Goal: Information Seeking & Learning: Find specific fact

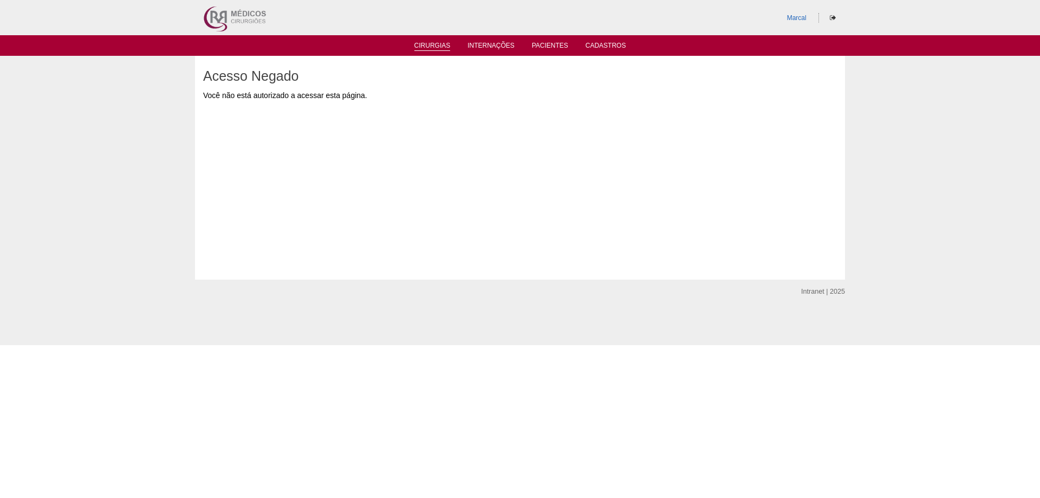
click at [429, 44] on link "Cirurgias" at bounding box center [432, 46] width 36 height 9
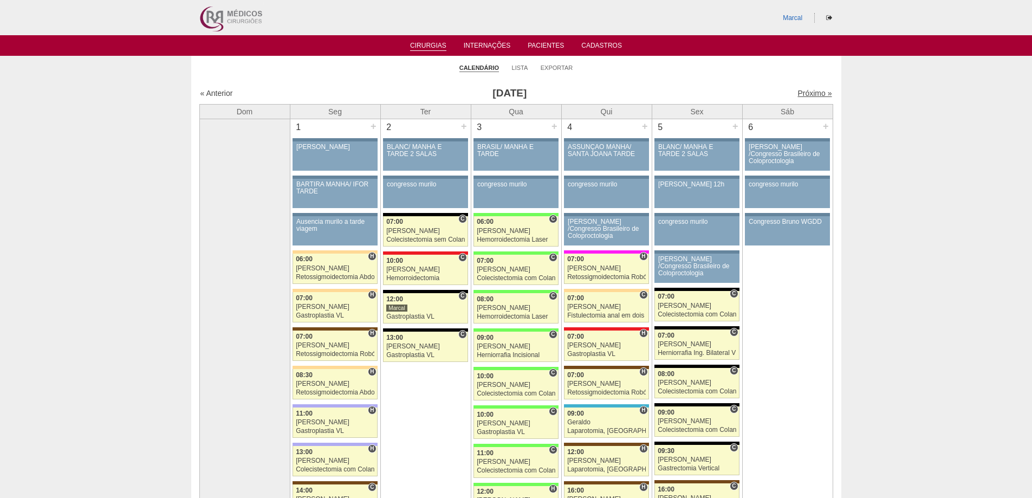
click at [797, 90] on link "Próximo »" at bounding box center [814, 93] width 34 height 9
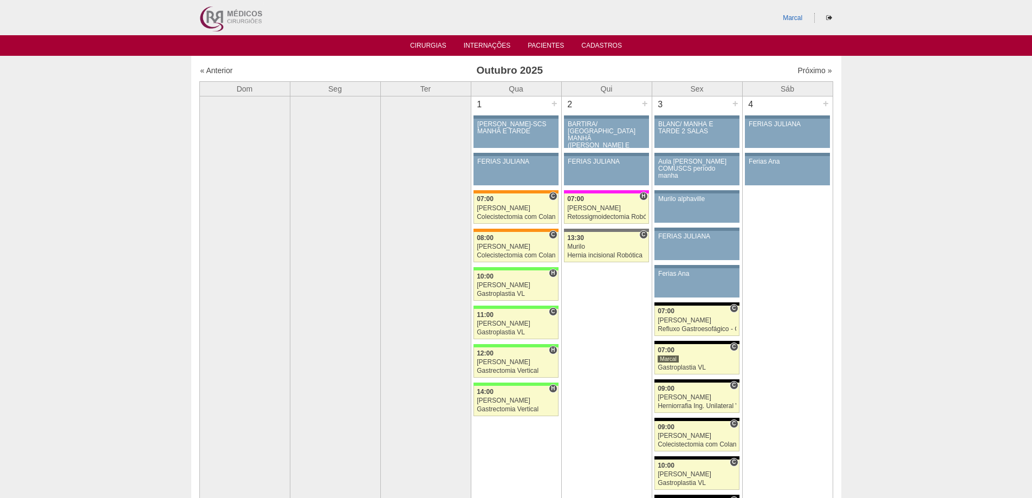
click at [1031, 38] on ul "Cirurgias Internações Pacientes Cadastros" at bounding box center [516, 45] width 1032 height 21
click at [218, 67] on link "« Anterior" at bounding box center [216, 70] width 32 height 9
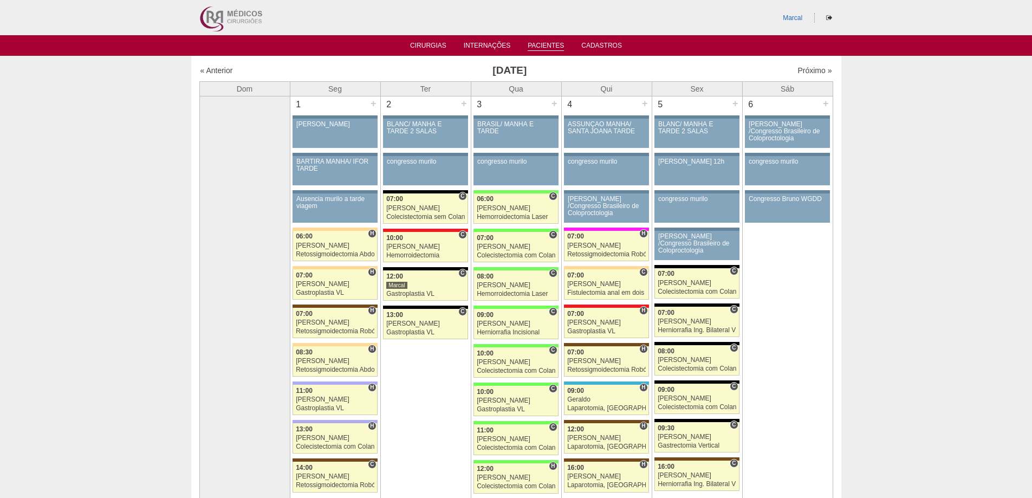
click at [544, 43] on link "Pacientes" at bounding box center [545, 46] width 36 height 9
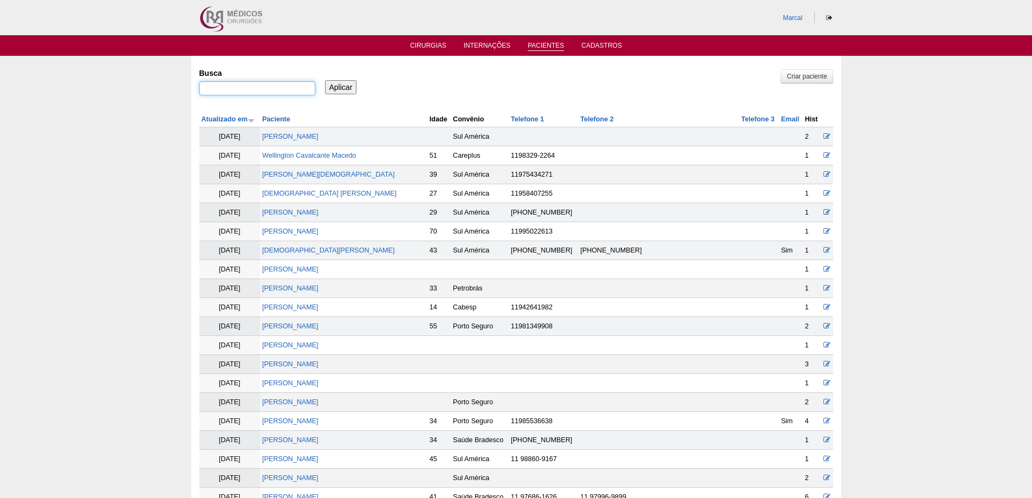
drag, startPoint x: 217, startPoint y: 93, endPoint x: 221, endPoint y: 89, distance: 5.9
click at [217, 93] on input "Busca" at bounding box center [257, 88] width 116 height 14
type input "m"
type input "alexandre moscatelli"
click at [337, 84] on input "Aplicar" at bounding box center [341, 87] width 32 height 14
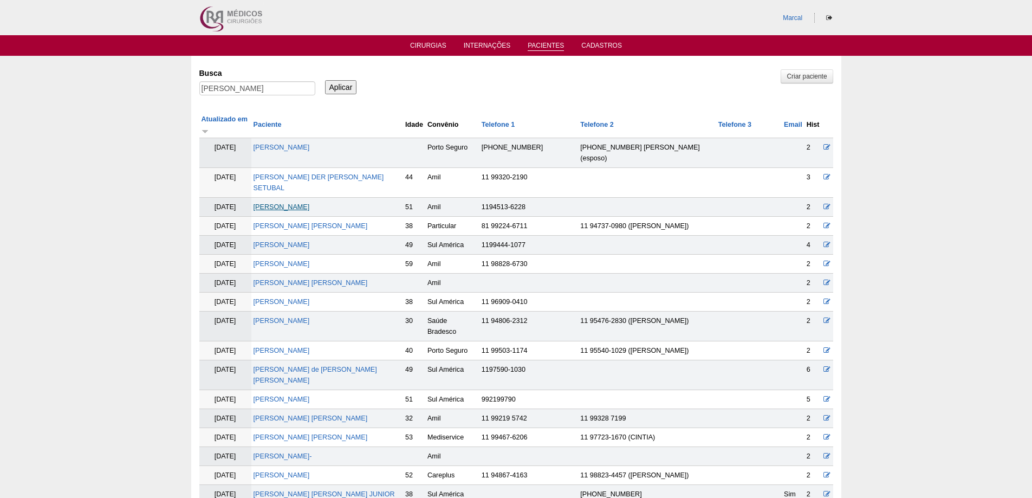
click at [273, 203] on link "Alexandre Moscatelli" at bounding box center [281, 207] width 56 height 8
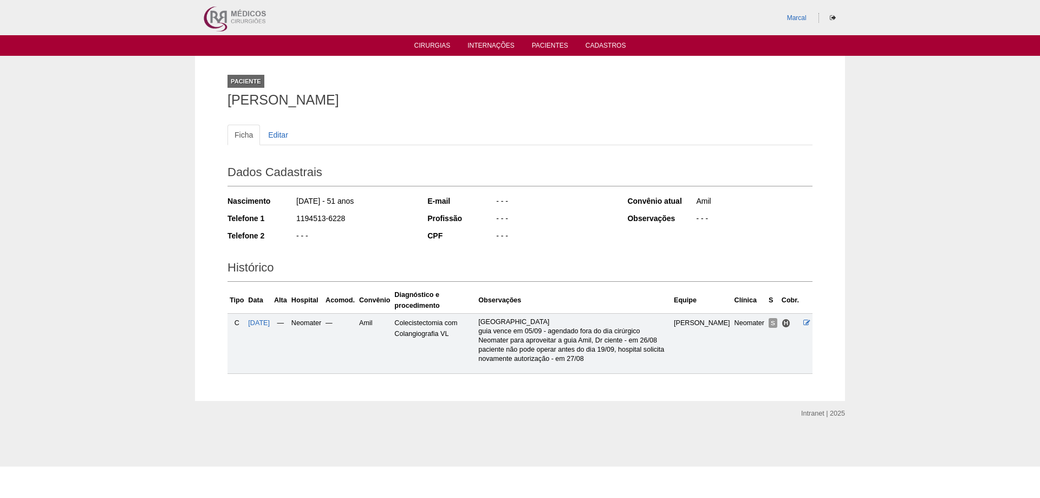
click at [428, 40] on ul "Cirurgias Internações Pacientes Cadastros" at bounding box center [520, 45] width 1040 height 21
click at [428, 42] on link "Cirurgias" at bounding box center [432, 46] width 36 height 9
